Goal: Entertainment & Leisure: Browse casually

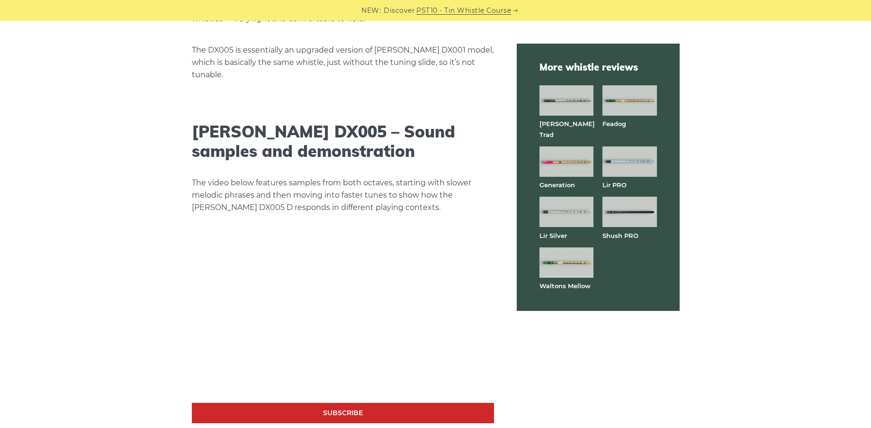
scroll to position [1534, 0]
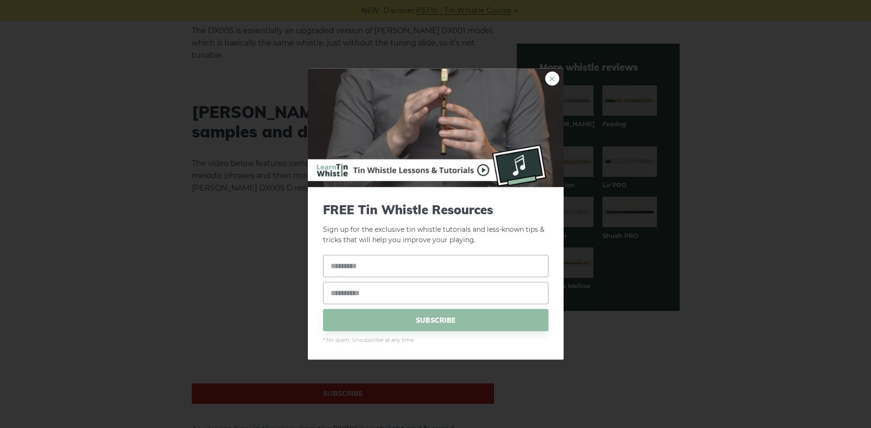
click at [549, 80] on link "×" at bounding box center [552, 78] width 14 height 14
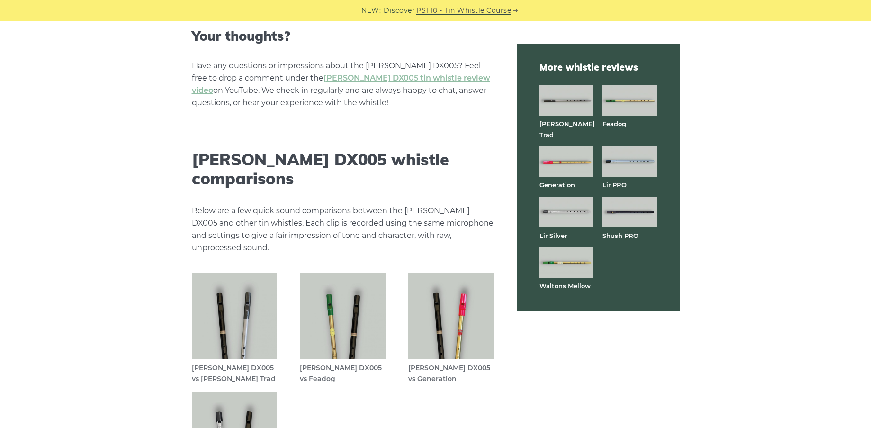
scroll to position [2557, 0]
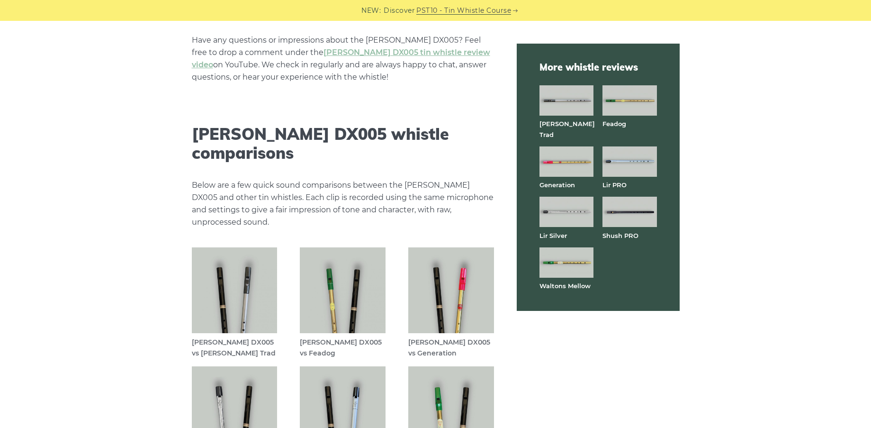
click at [339, 366] on img at bounding box center [343, 409] width 86 height 86
click at [359, 366] on img at bounding box center [343, 409] width 86 height 86
click at [256, 247] on img at bounding box center [235, 290] width 86 height 86
click at [261, 247] on img at bounding box center [235, 290] width 86 height 86
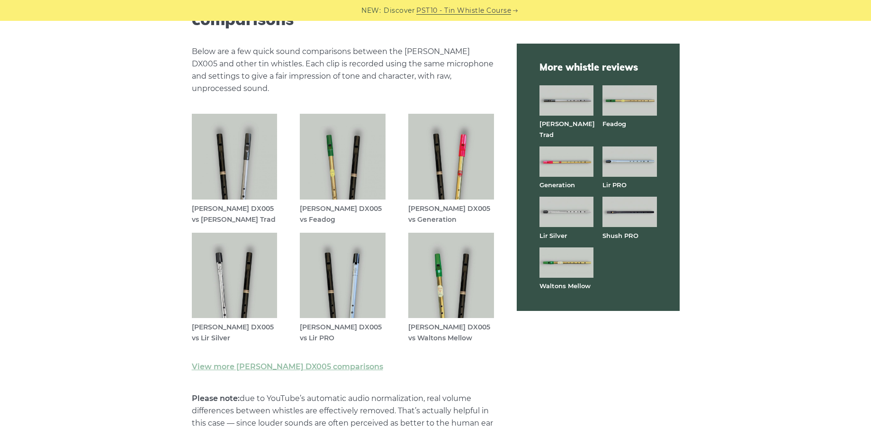
scroll to position [2670, 0]
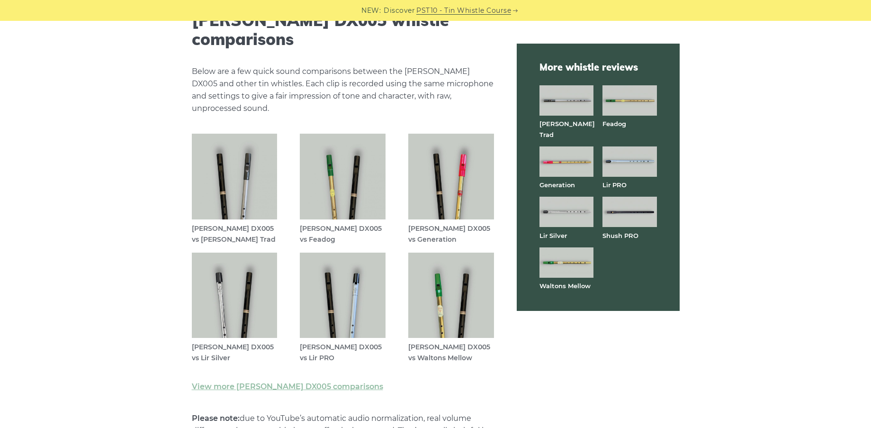
click at [348, 252] on img at bounding box center [343, 295] width 86 height 86
click at [622, 207] on img at bounding box center [629, 211] width 54 height 30
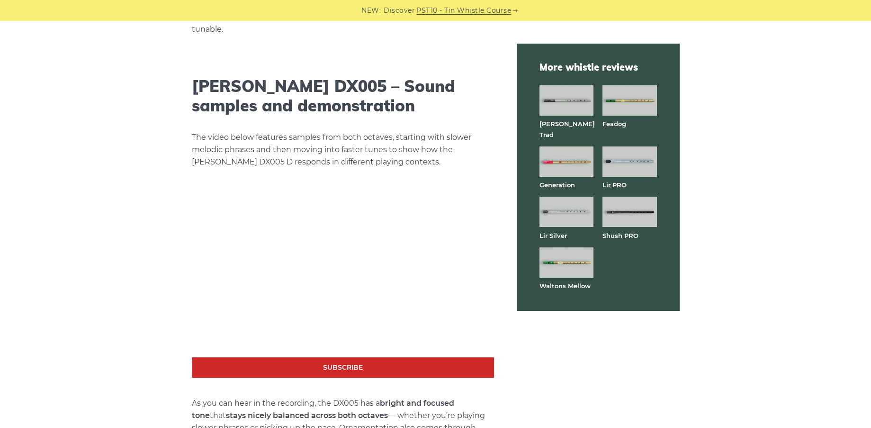
scroll to position [1648, 0]
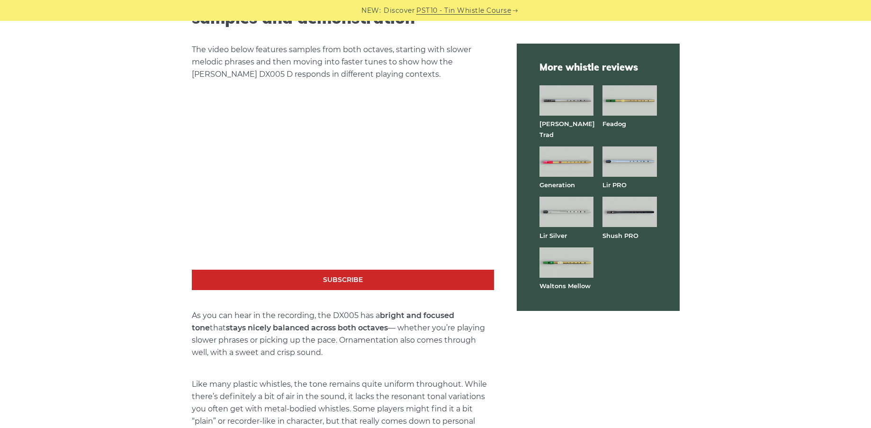
click at [329, 269] on link "Subscribe" at bounding box center [343, 279] width 302 height 20
click at [363, 269] on link "Subscribe" at bounding box center [343, 279] width 302 height 20
